Goal: Task Accomplishment & Management: Manage account settings

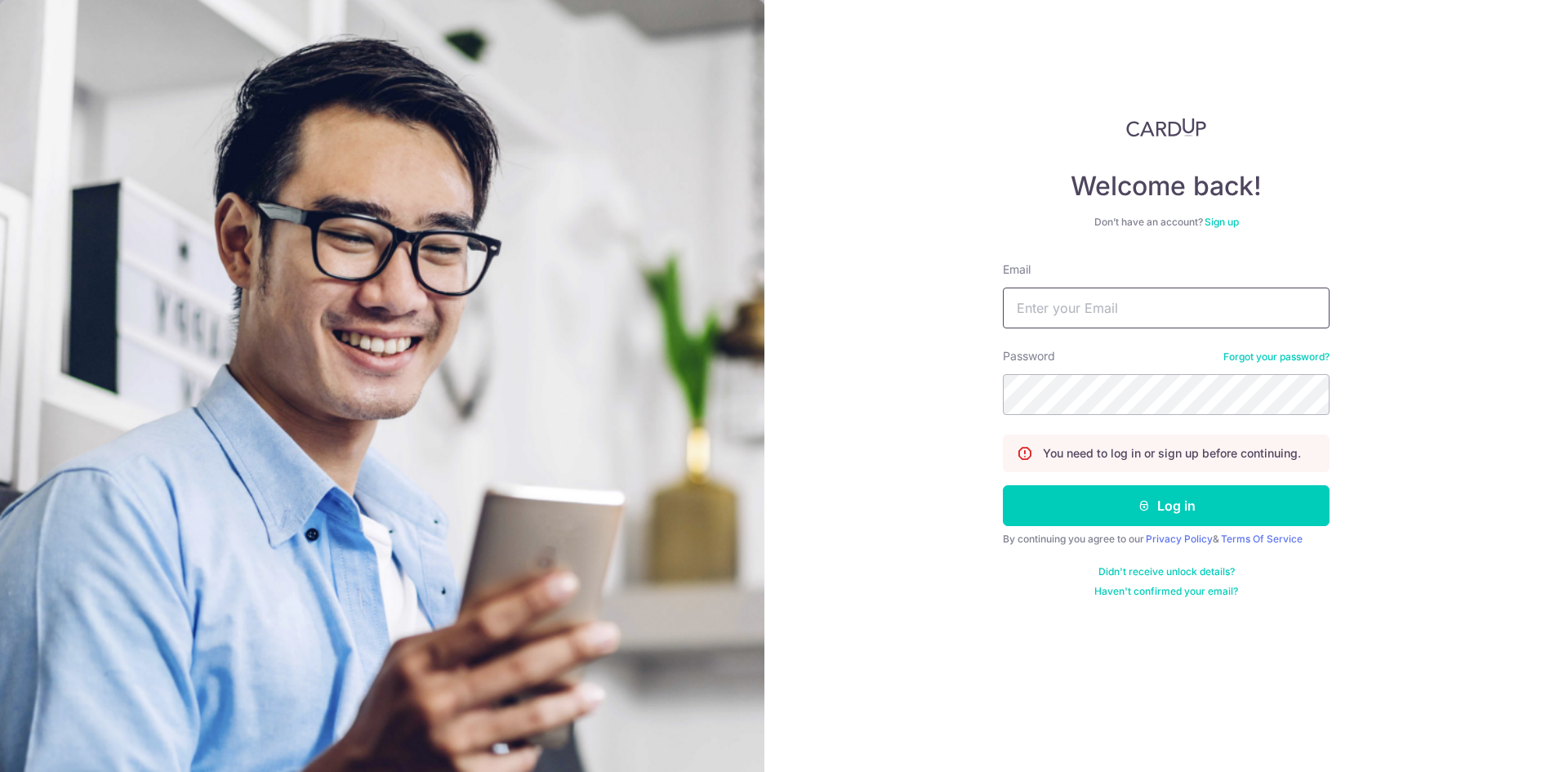
click at [1146, 312] on input "Email" at bounding box center [1166, 308] width 327 height 41
type input "[EMAIL_ADDRESS][DOMAIN_NAME]"
click at [1003, 485] on button "Log in" at bounding box center [1166, 506] width 327 height 41
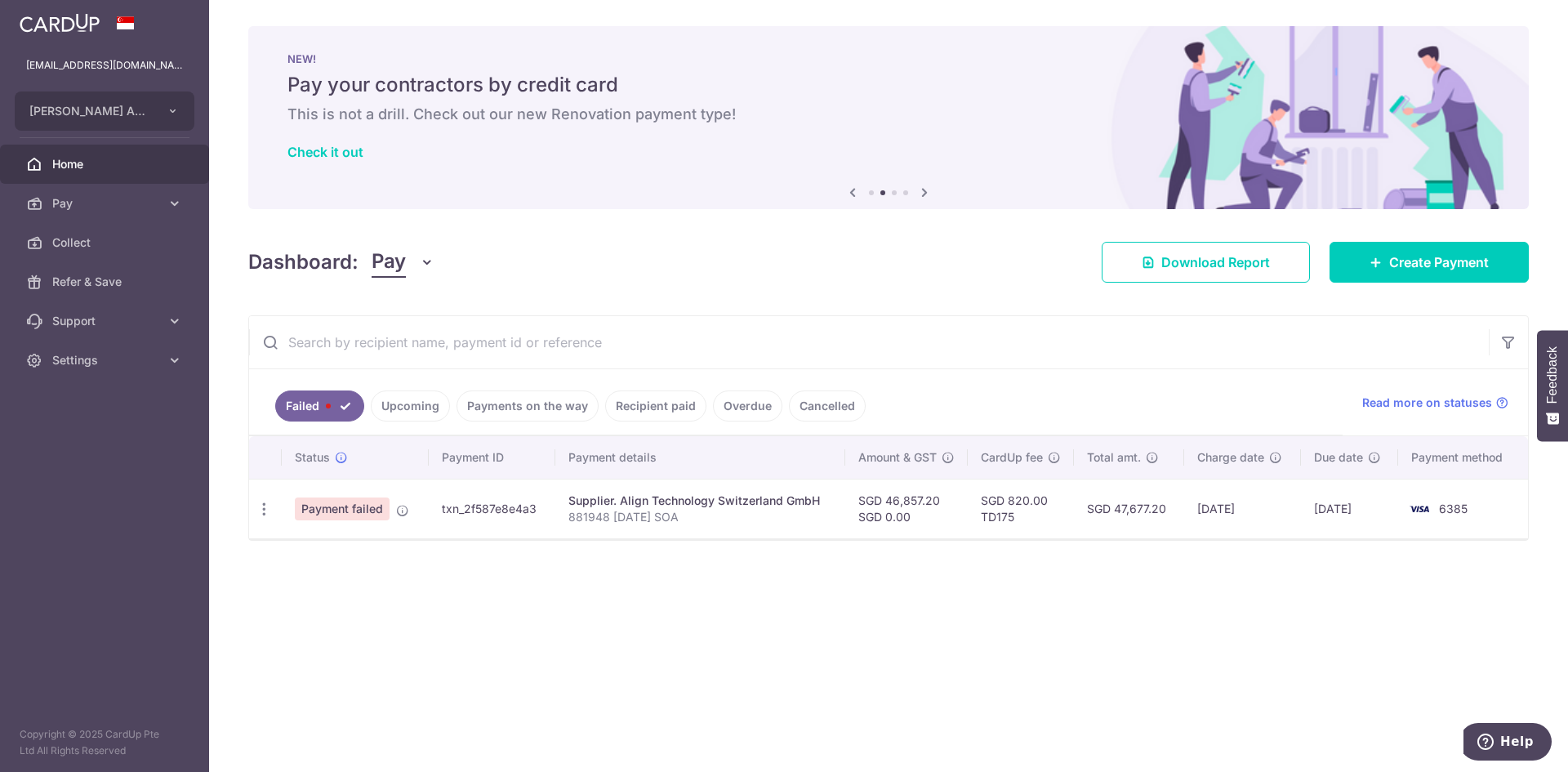
drag, startPoint x: 908, startPoint y: 601, endPoint x: 887, endPoint y: 573, distance: 35.0
click at [908, 602] on div "× Pause Schedule Pause all future payments in this series Pause just this one p…" at bounding box center [889, 386] width 1359 height 772
